Goal: Task Accomplishment & Management: Use online tool/utility

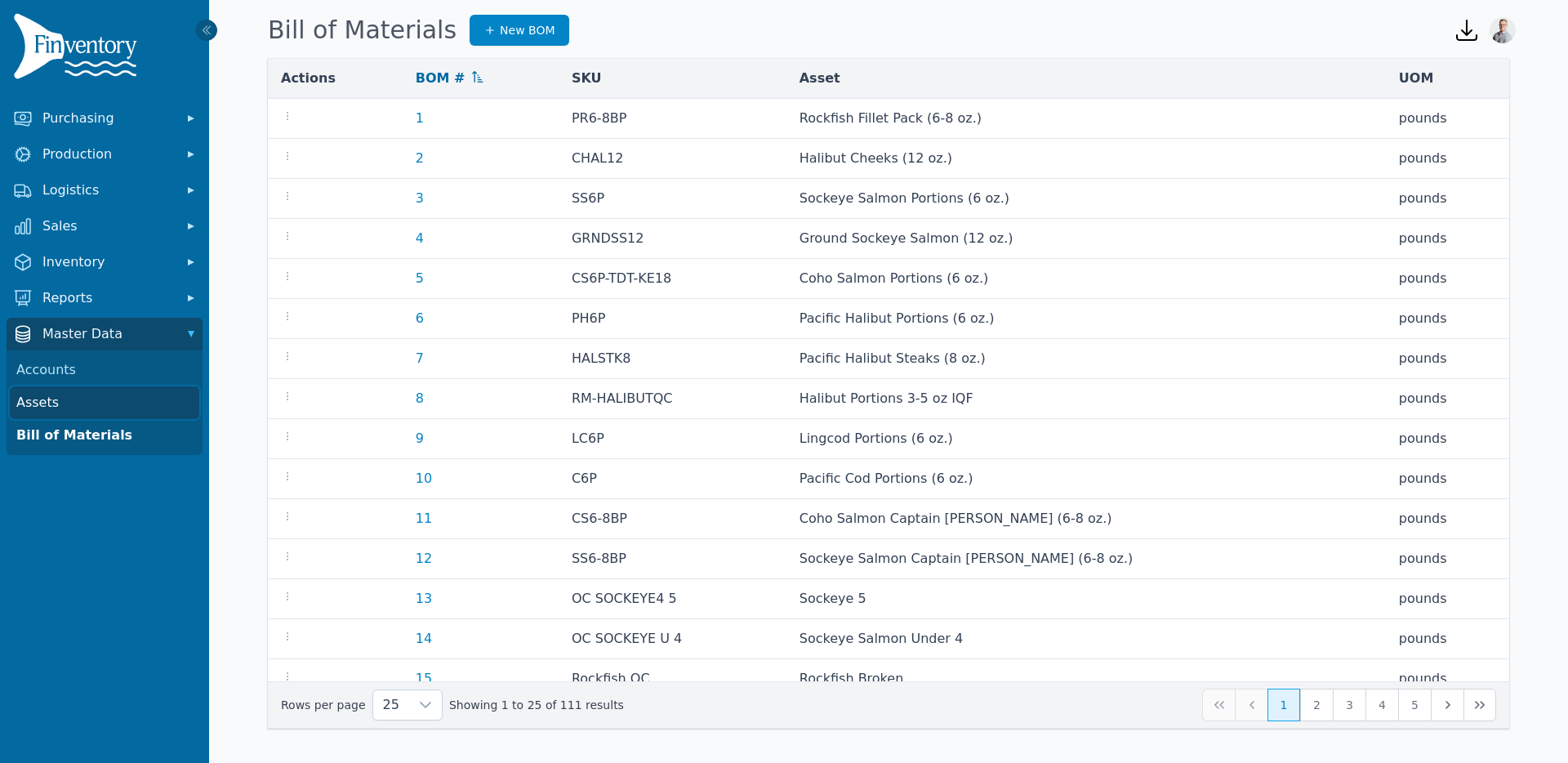
click at [31, 399] on link "Assets" at bounding box center [105, 402] width 189 height 32
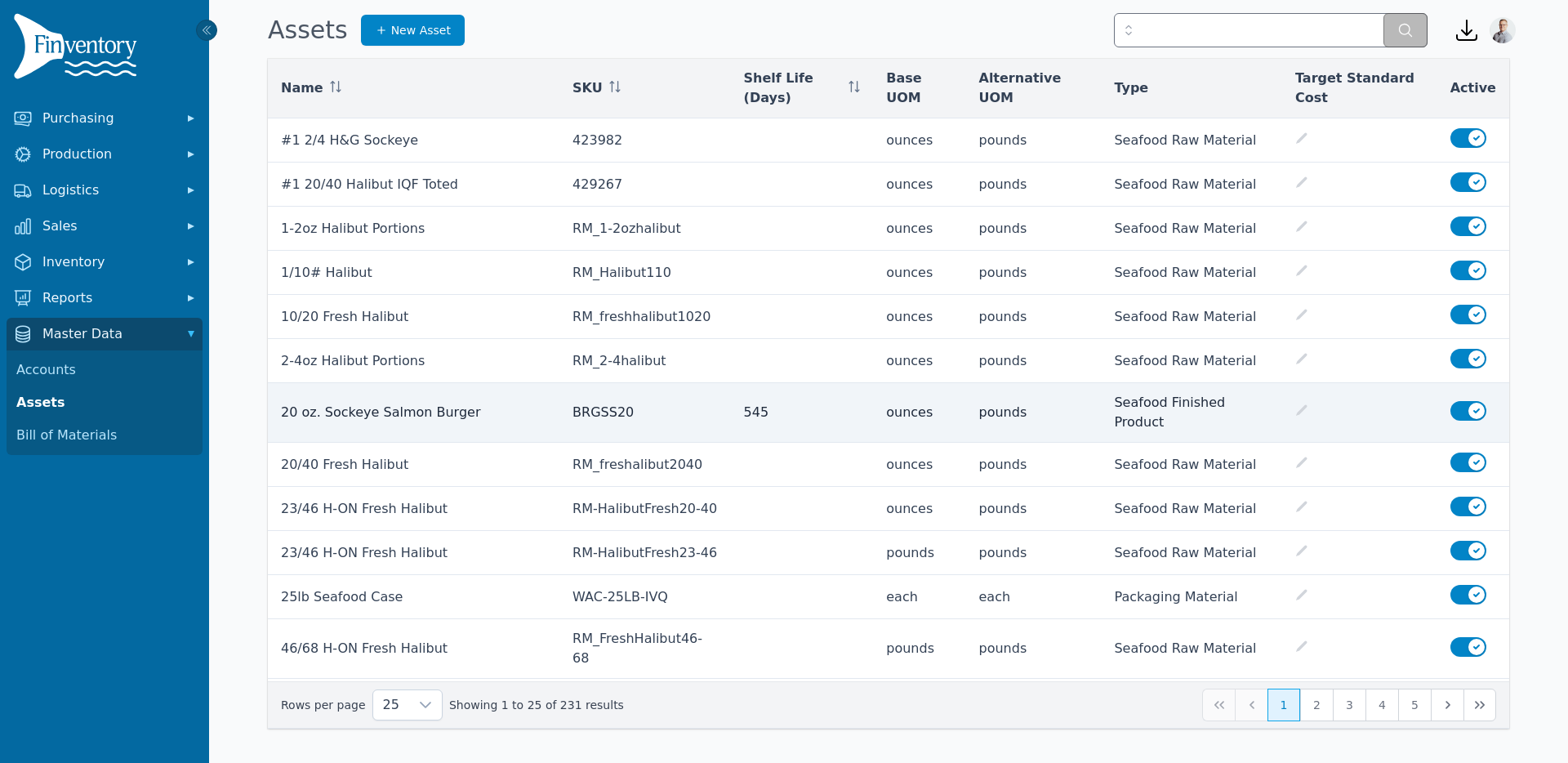
scroll to position [500, 0]
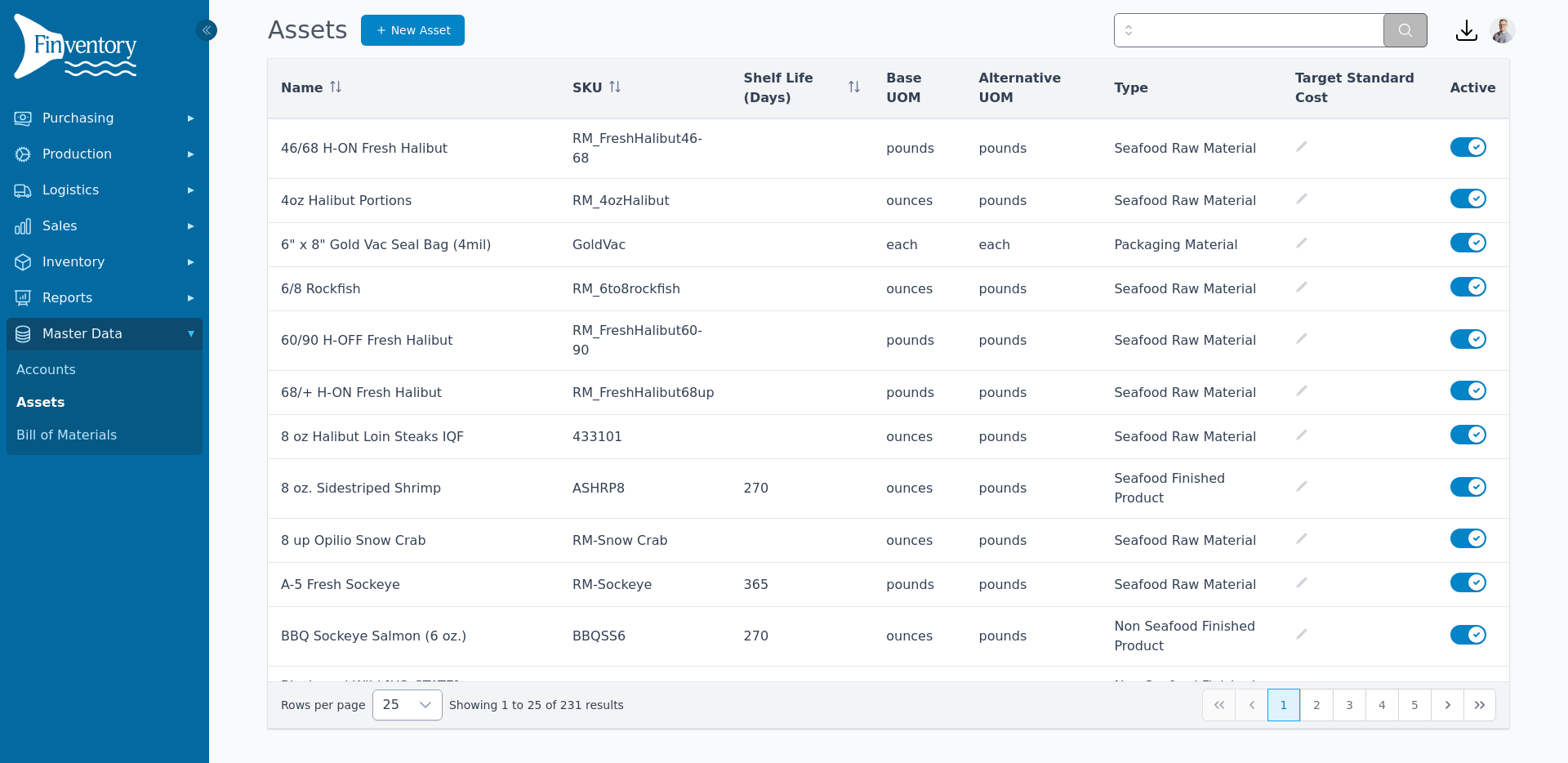
click at [419, 702] on icon at bounding box center [426, 705] width 13 height 13
click at [392, 667] on span "250" at bounding box center [392, 667] width 25 height 19
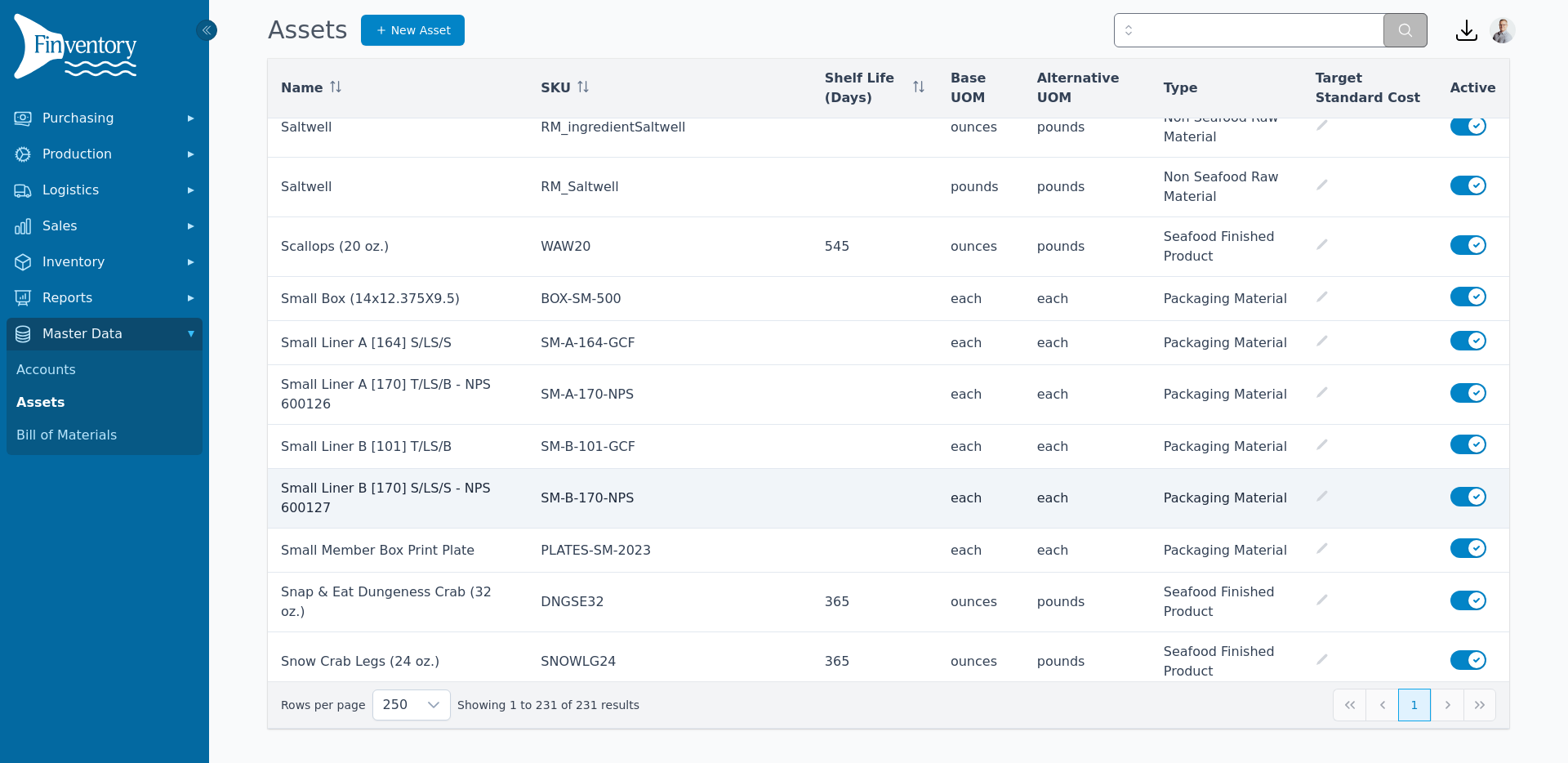
scroll to position [10531, 0]
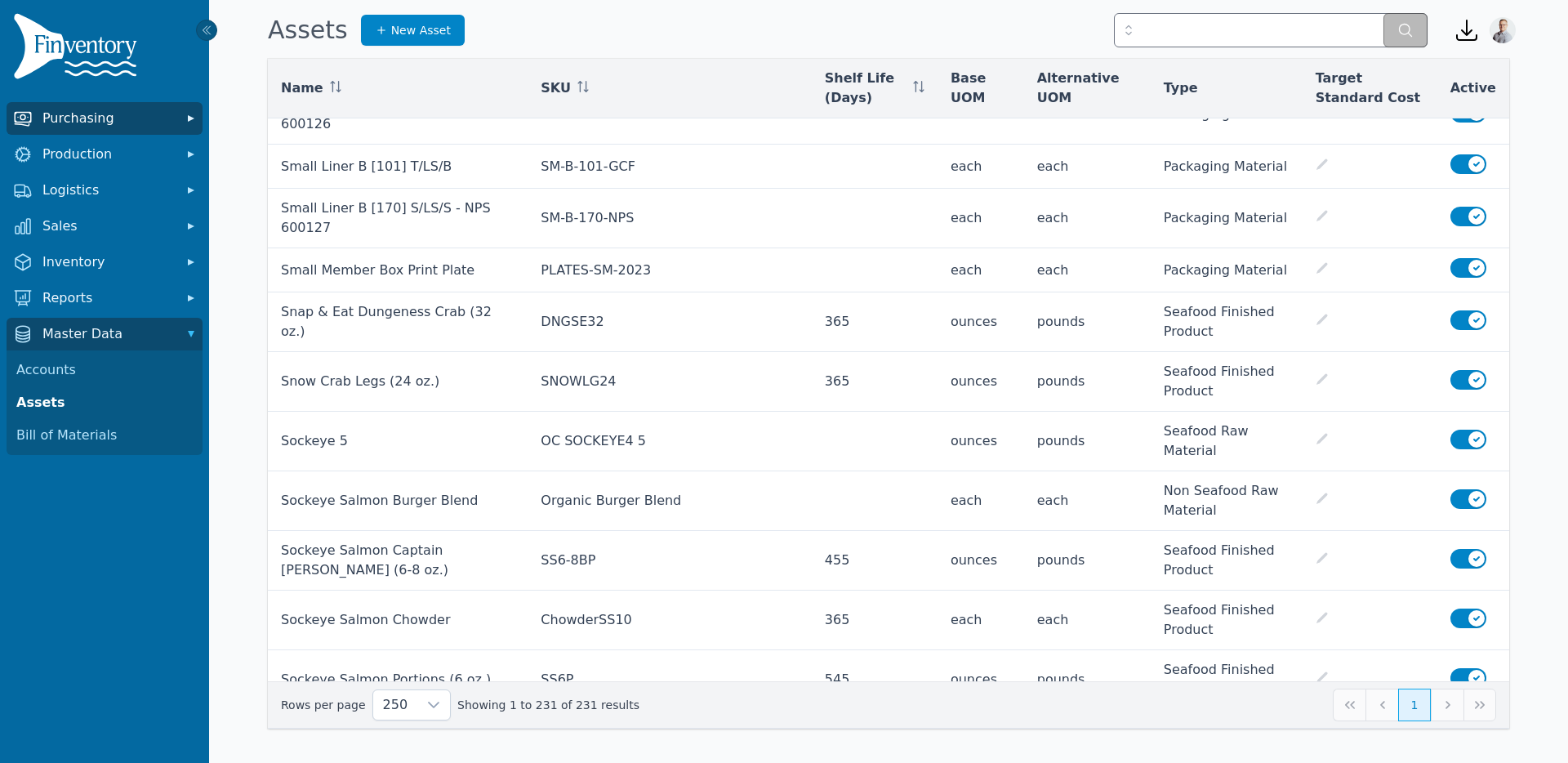
click at [113, 120] on span "Purchasing" at bounding box center [108, 118] width 131 height 19
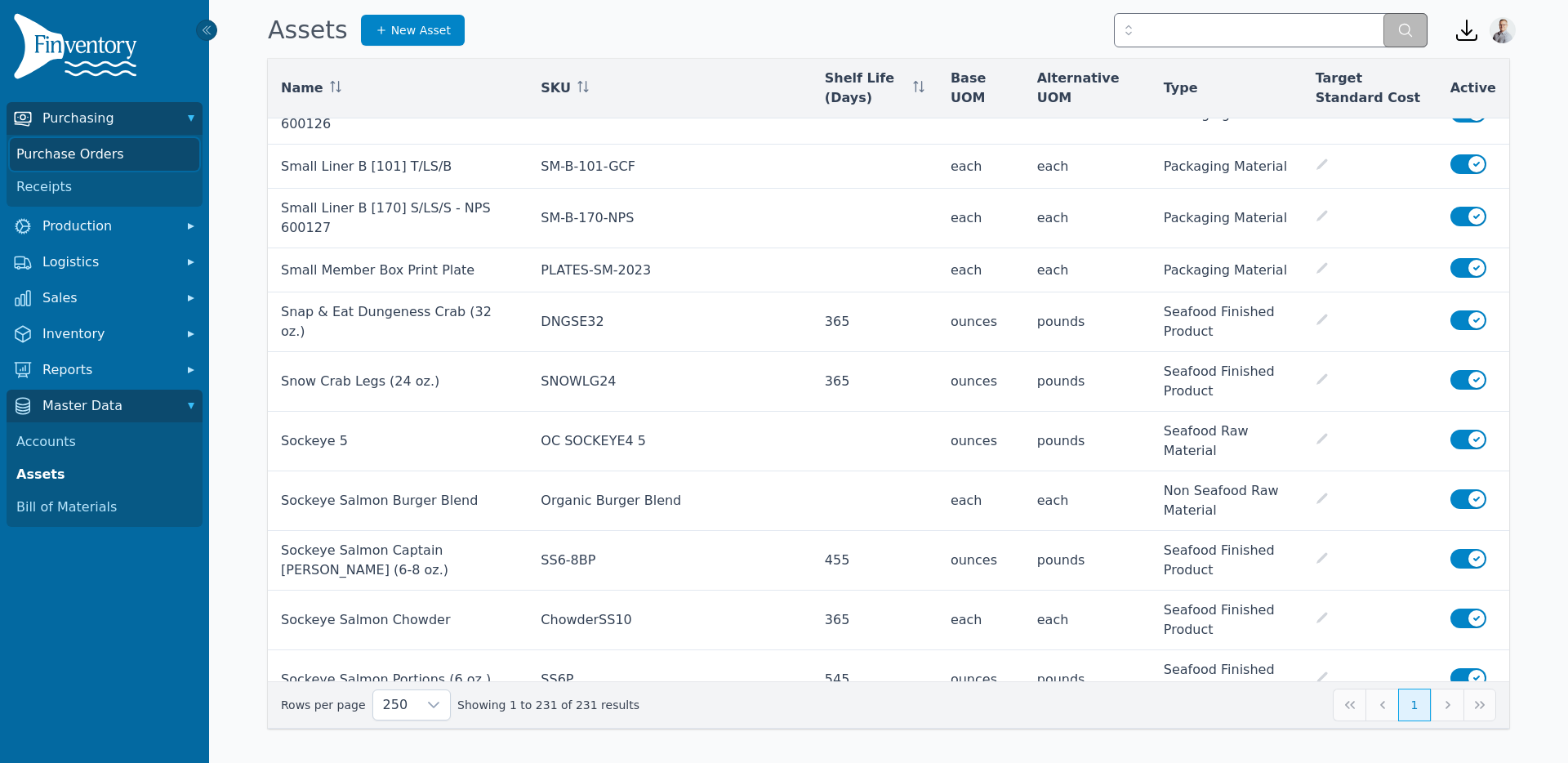
click at [83, 154] on link "Purchase Orders" at bounding box center [105, 154] width 189 height 32
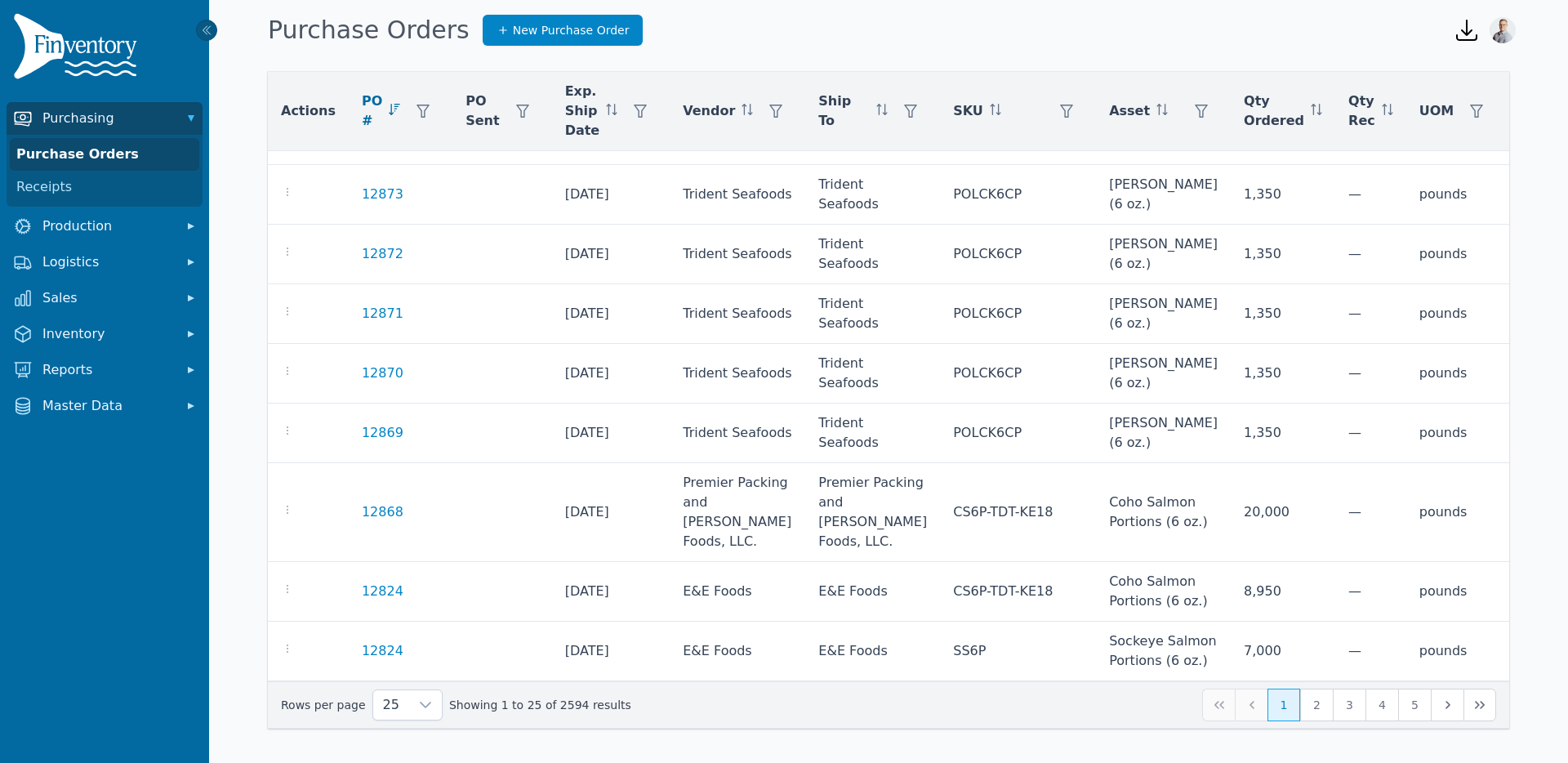
scroll to position [1117, 0]
click at [409, 703] on div at bounding box center [425, 705] width 32 height 30
click at [398, 669] on span "250" at bounding box center [392, 667] width 25 height 19
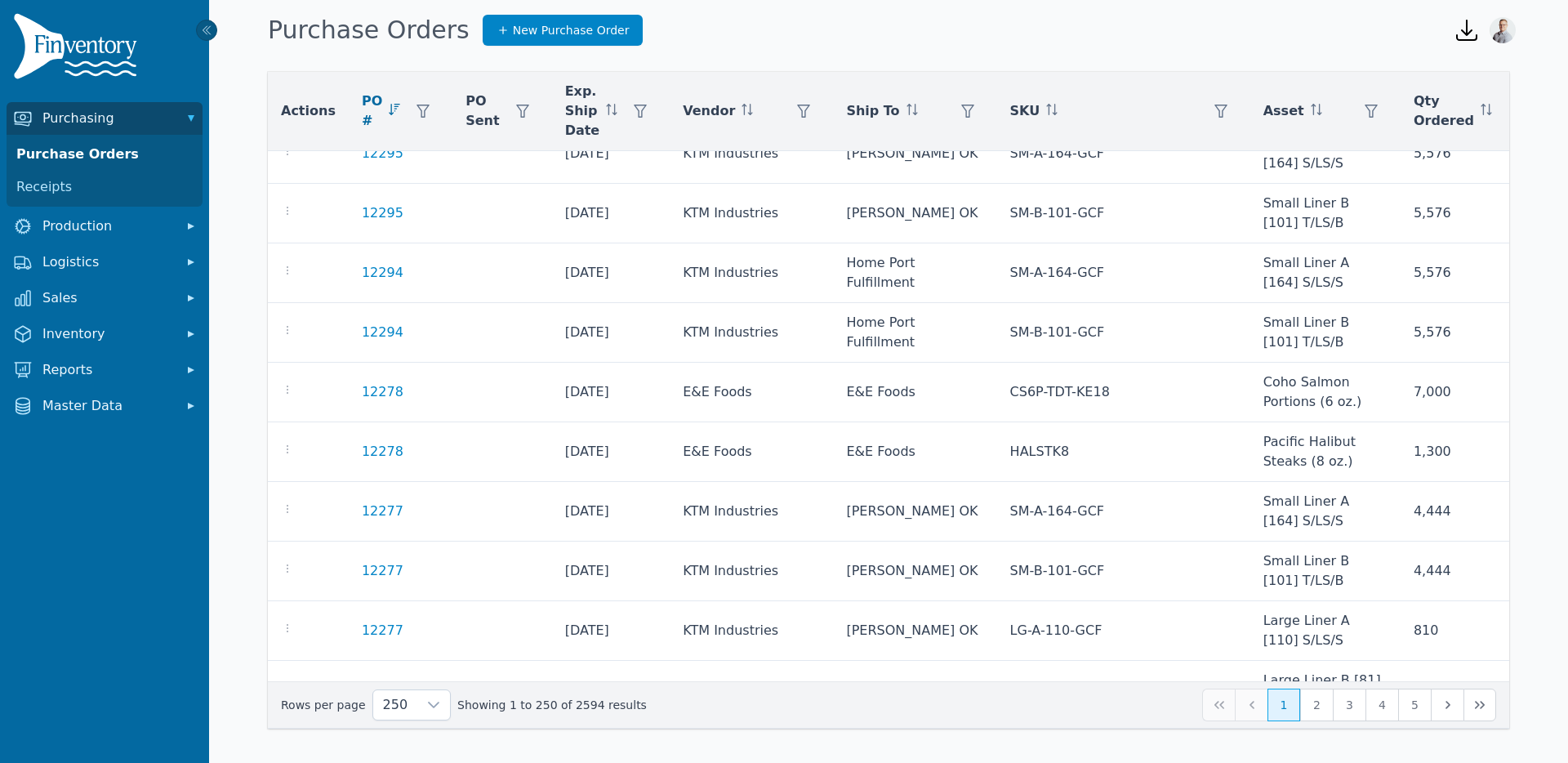
scroll to position [7519, 0]
click at [797, 110] on icon "button" at bounding box center [804, 111] width 13 height 13
click at [765, 145] on div "Any" at bounding box center [813, 155] width 141 height 32
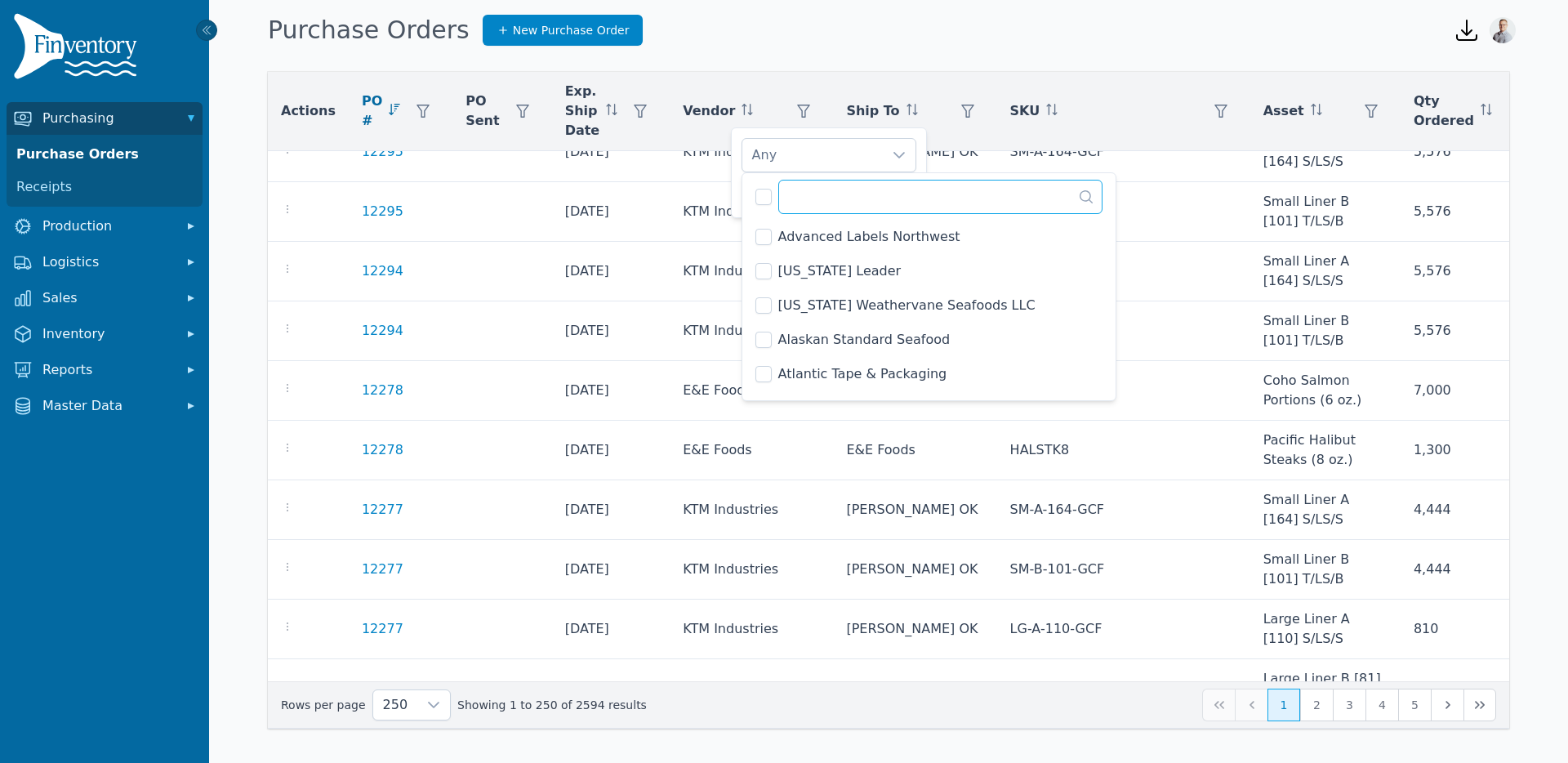
click at [851, 209] on input "text" at bounding box center [941, 197] width 325 height 34
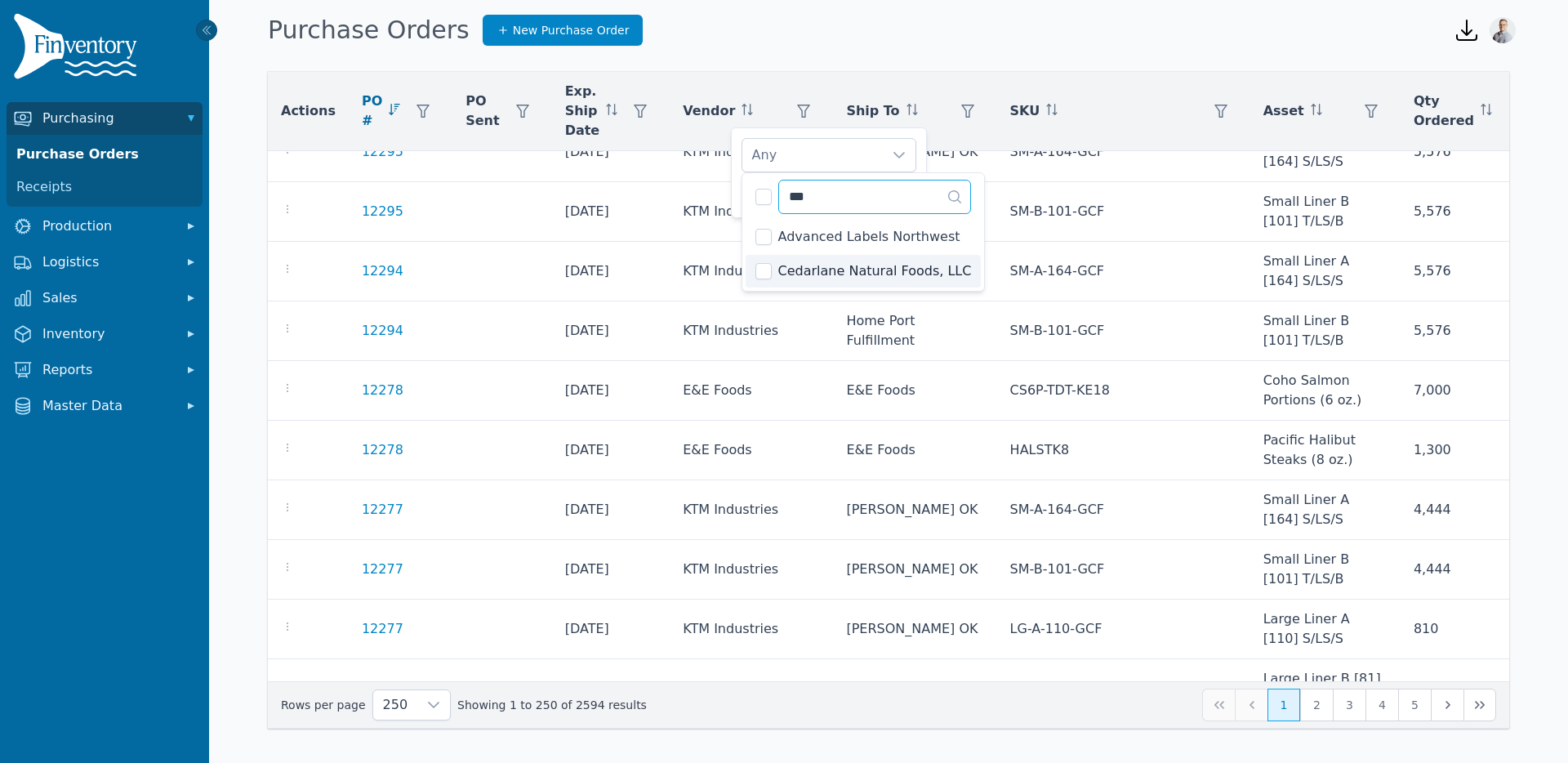
type input "***"
click at [836, 266] on span "Cedarlane Natural Foods, LLC" at bounding box center [875, 271] width 194 height 19
click at [876, 155] on div "Cedarlane Natural Foods, LLC" at bounding box center [813, 155] width 141 height 32
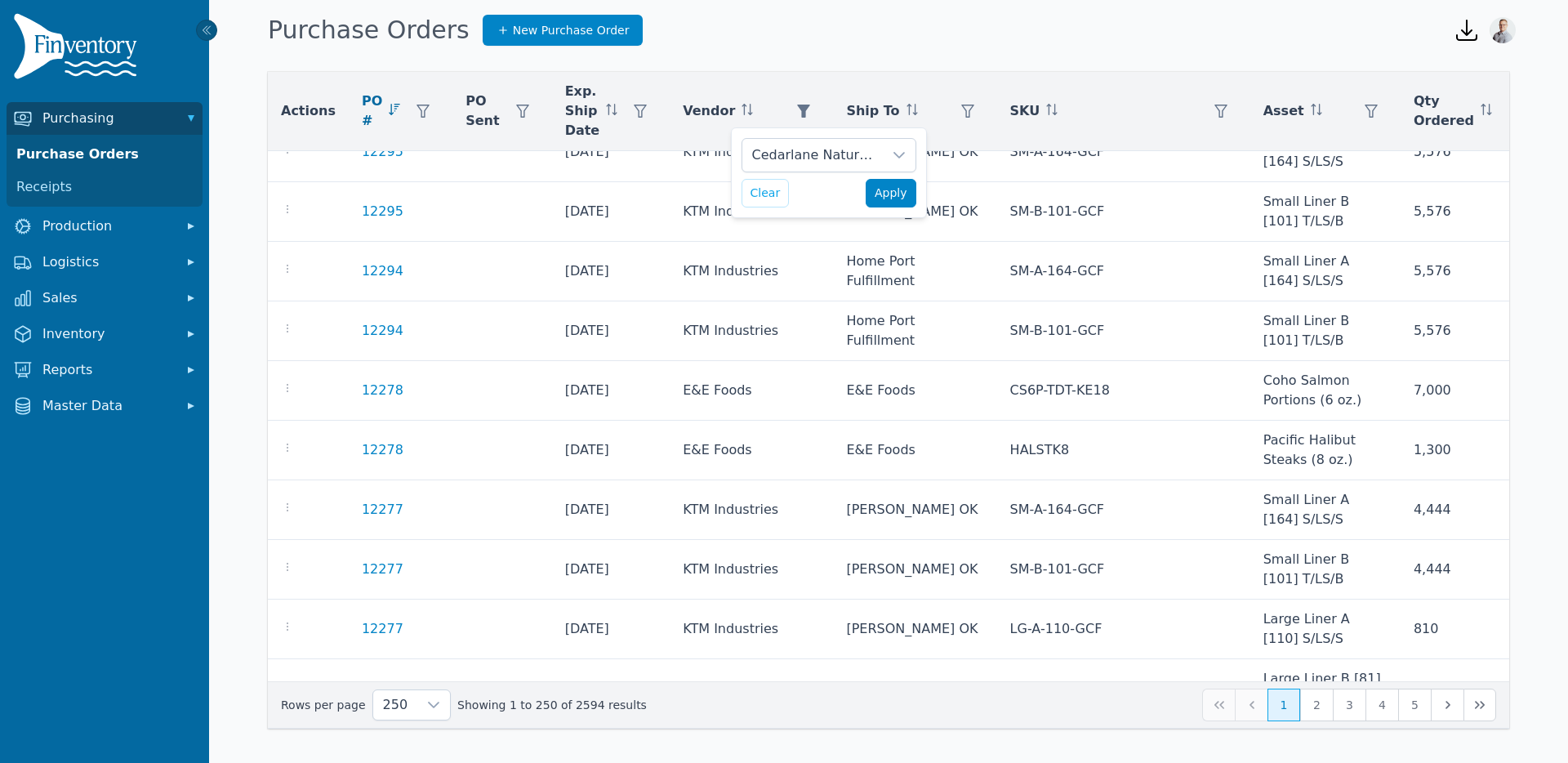
click at [888, 197] on span "Apply" at bounding box center [891, 193] width 32 height 18
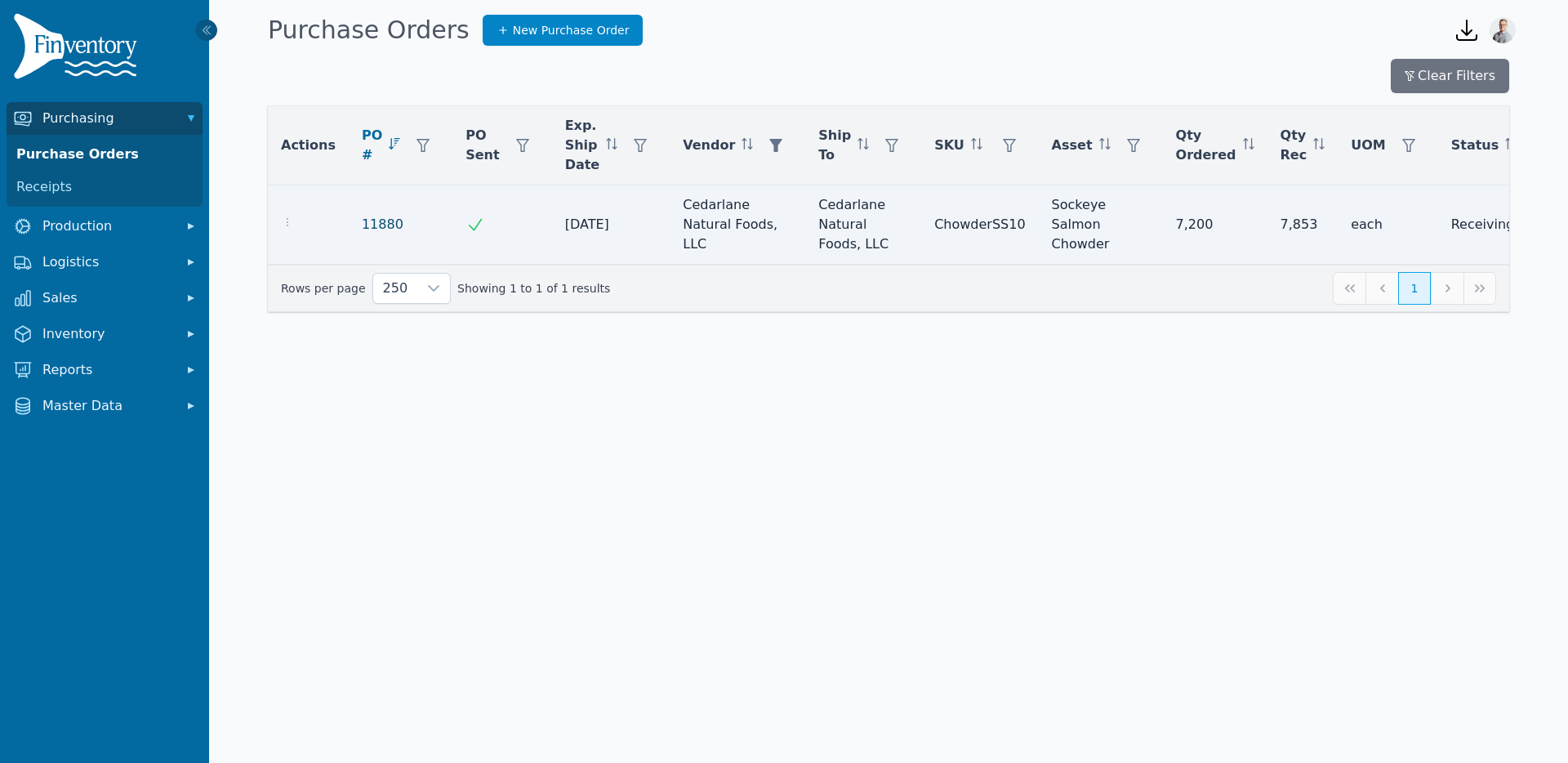
click at [369, 225] on link "11880" at bounding box center [382, 224] width 42 height 19
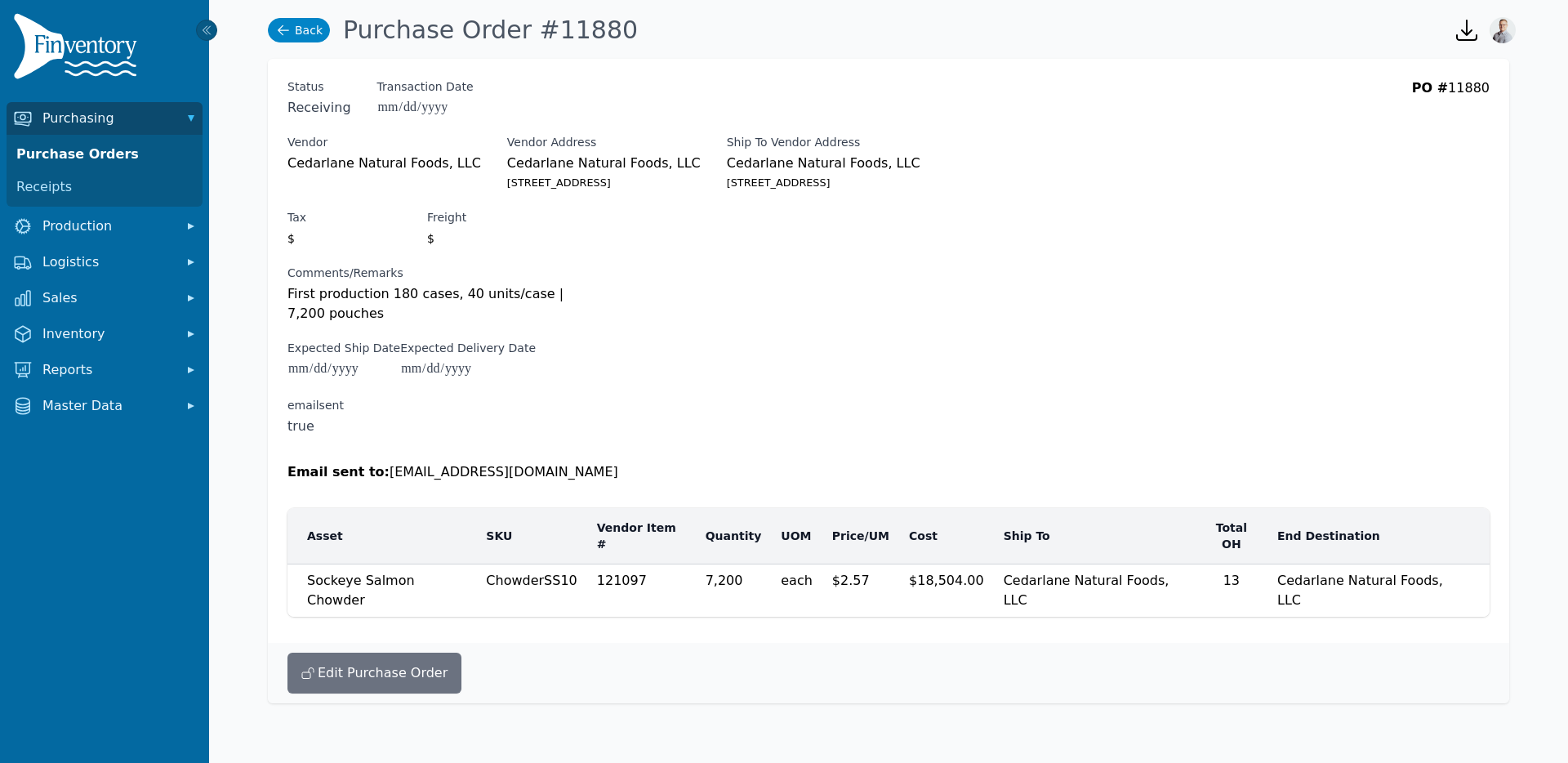
click at [280, 33] on icon at bounding box center [284, 31] width 17 height 17
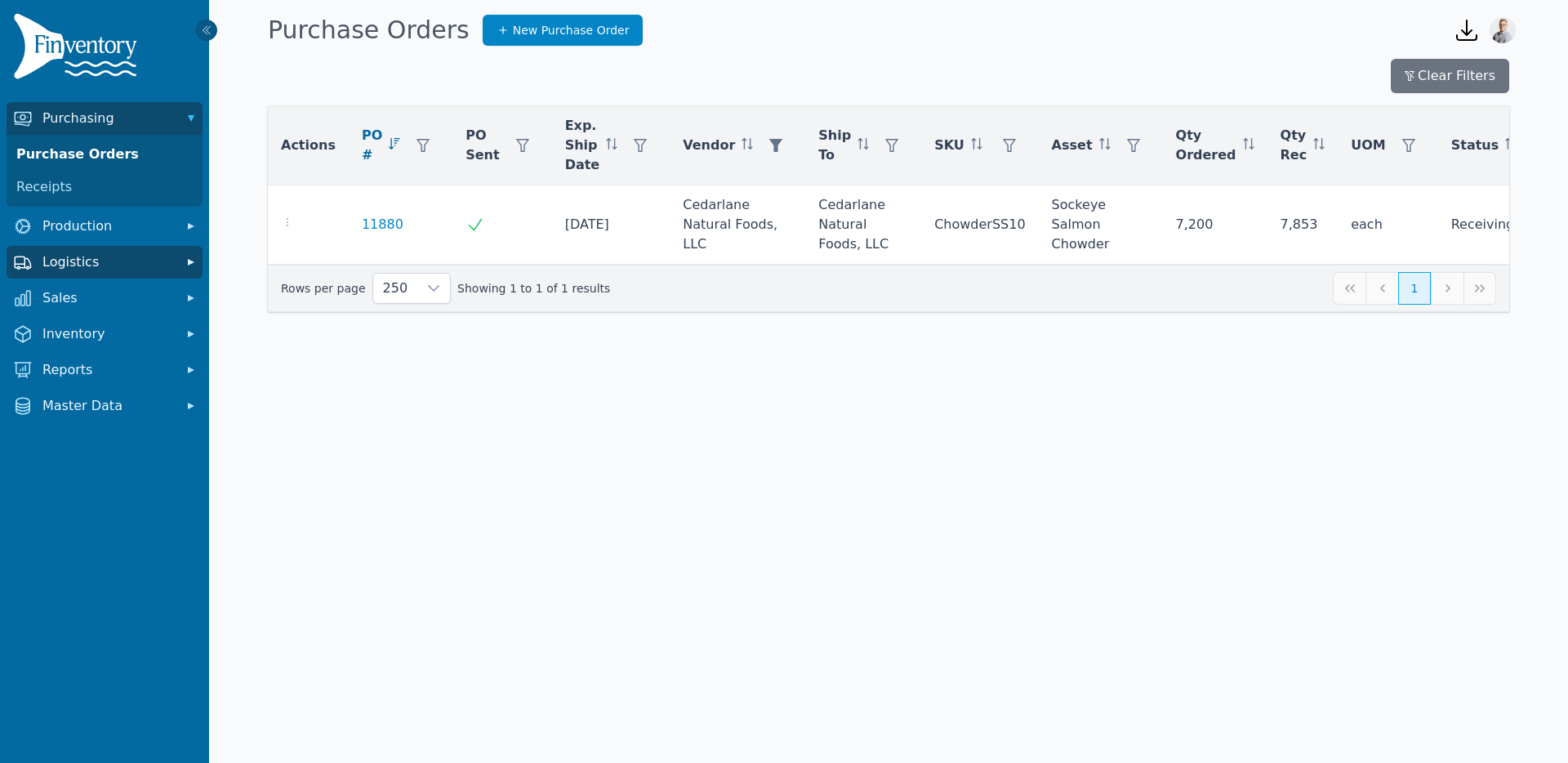
click at [62, 269] on span "Logistics" at bounding box center [108, 261] width 131 height 19
click at [62, 302] on link "Transfer Orders" at bounding box center [105, 298] width 189 height 32
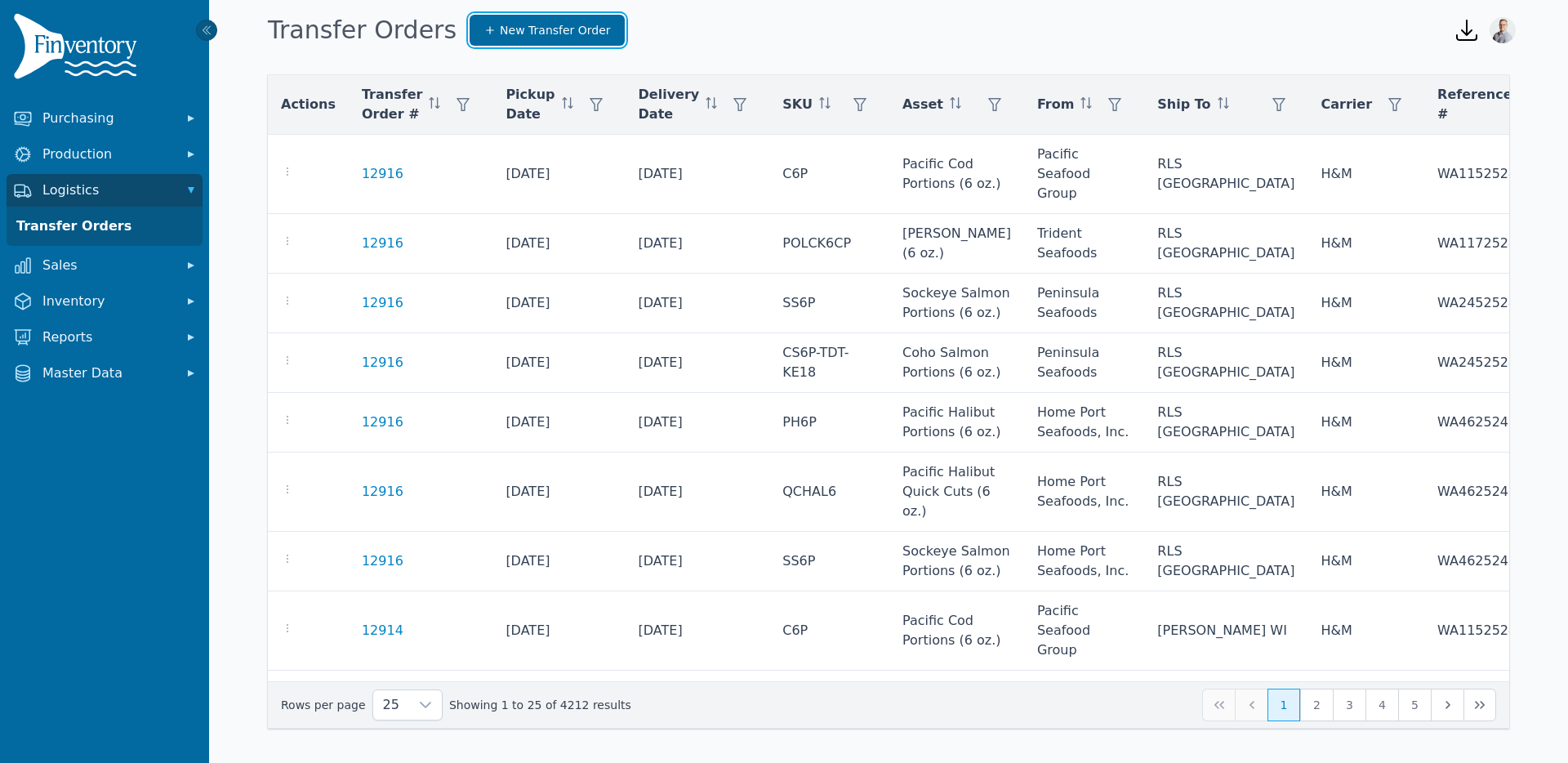
click at [555, 32] on span "New Transfer Order" at bounding box center [555, 31] width 111 height 17
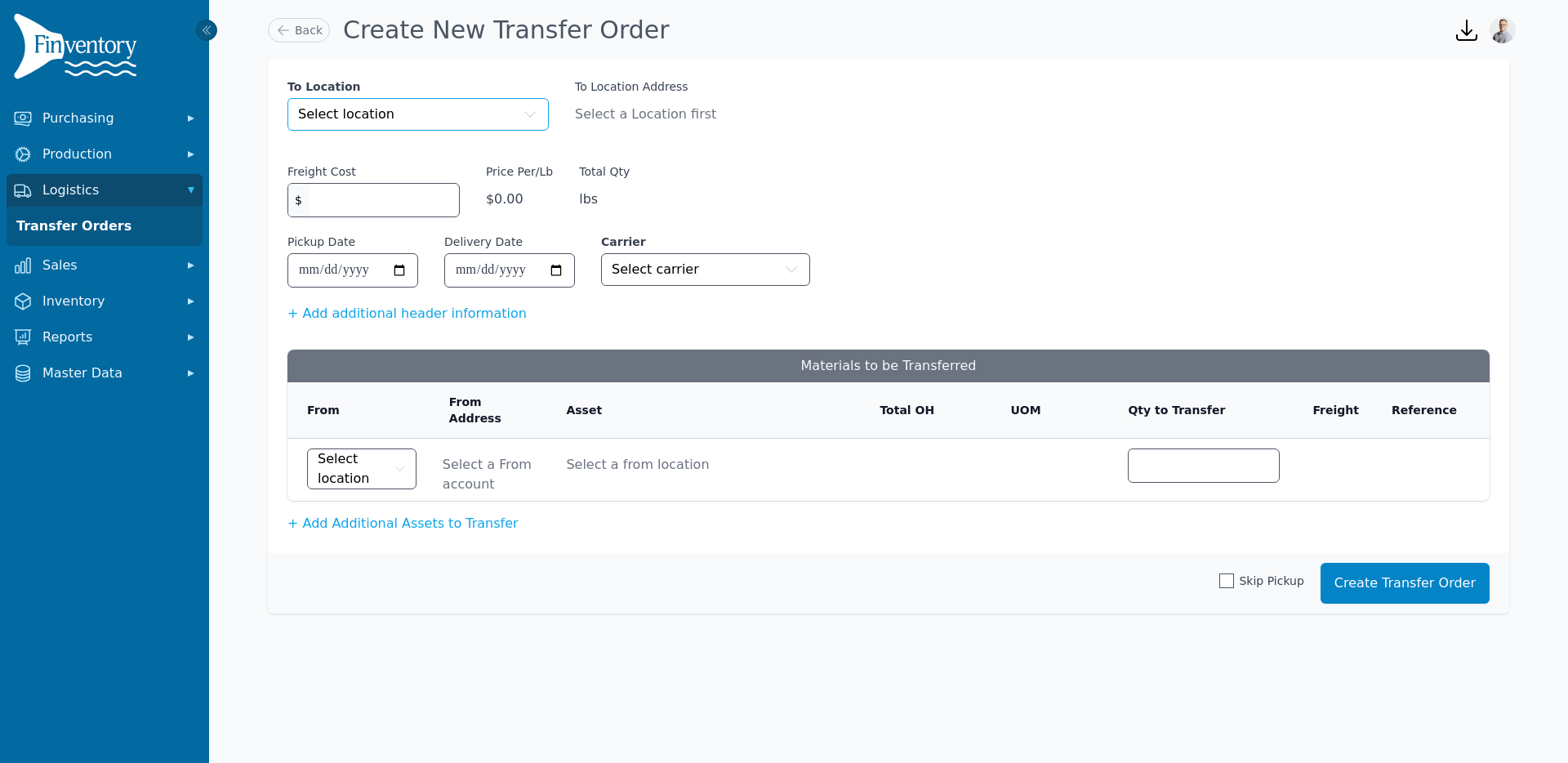
click at [450, 113] on button "Select location" at bounding box center [418, 114] width 261 height 32
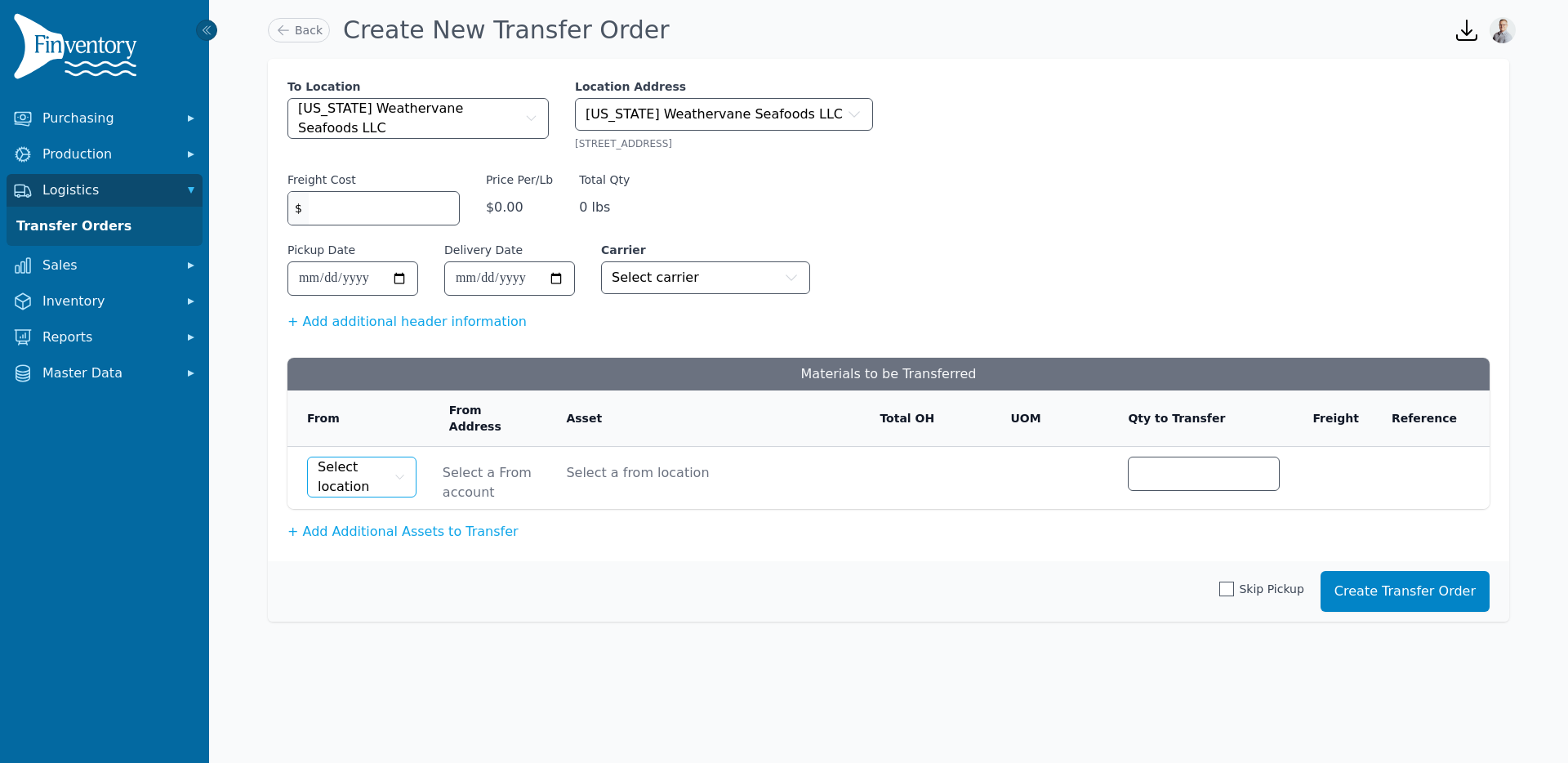
click at [347, 474] on span "Select location" at bounding box center [354, 477] width 72 height 39
